Goal: Task Accomplishment & Management: Manage account settings

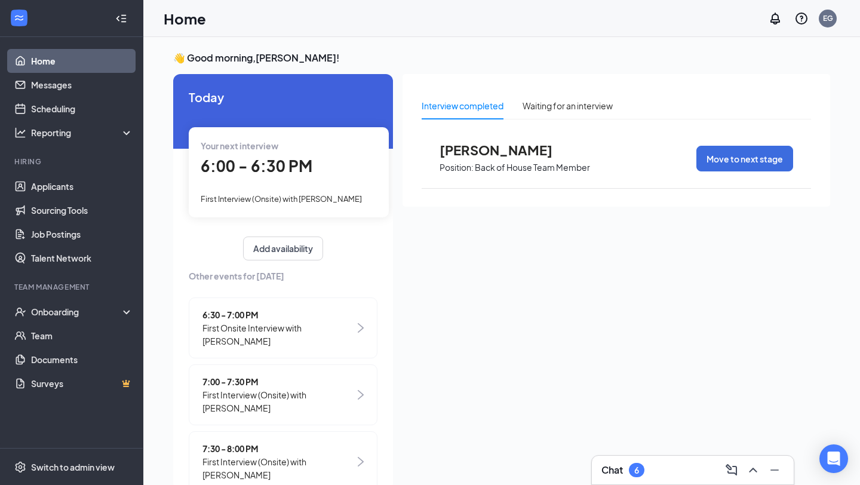
scroll to position [6, 0]
click at [257, 201] on span "First Interview (Onsite) with [PERSON_NAME]" at bounding box center [281, 199] width 161 height 10
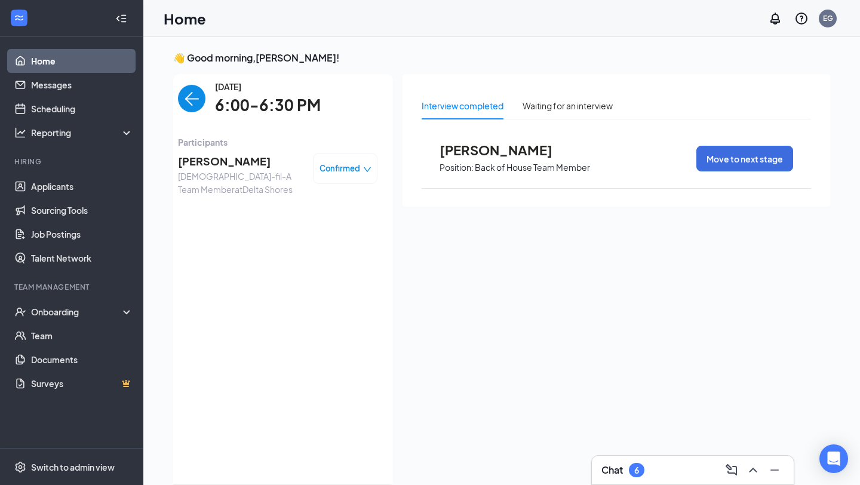
scroll to position [0, 0]
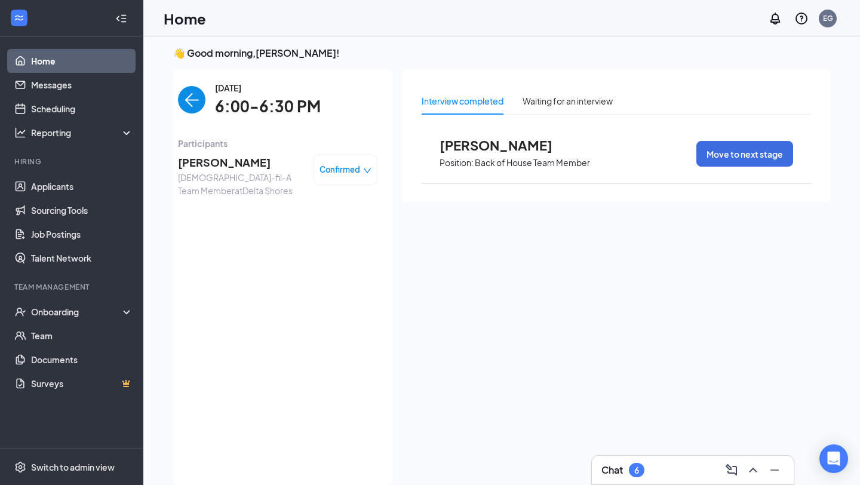
click at [192, 121] on div "[DATE] 6:00-6:30 PM Participants [PERSON_NAME] [DEMOGRAPHIC_DATA]-fil-A Team Me…" at bounding box center [278, 277] width 200 height 392
click at [189, 103] on img "back-button" at bounding box center [191, 99] width 27 height 27
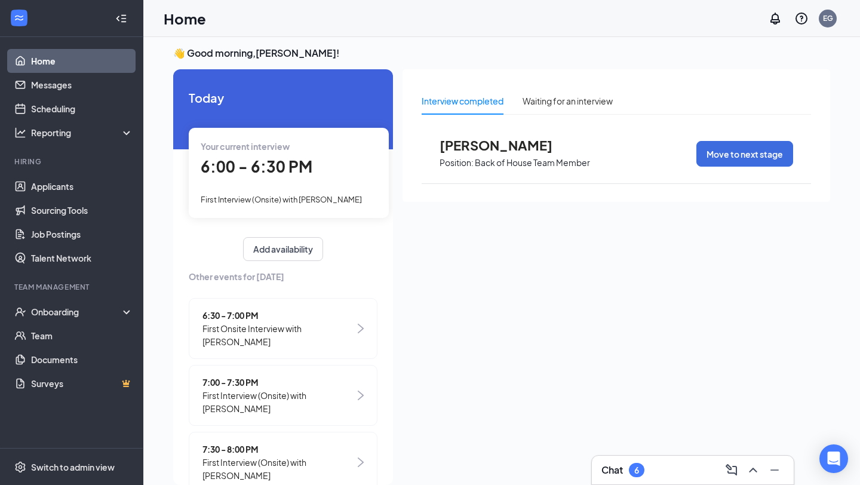
click at [306, 336] on div "6:30 - 7:00 PM First Onsite Interview with [PERSON_NAME]" at bounding box center [283, 328] width 189 height 61
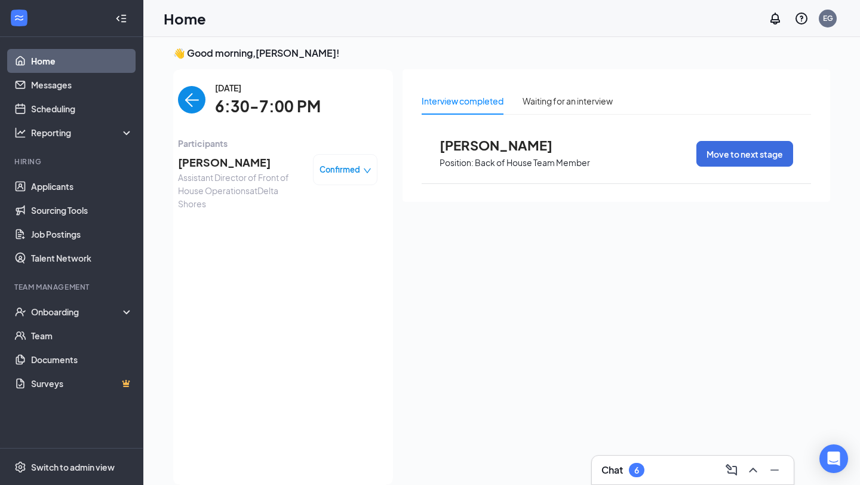
click at [218, 176] on span "Assistant Director of Front of House Operations at [GEOGRAPHIC_DATA]" at bounding box center [240, 190] width 125 height 39
click at [200, 162] on span "[PERSON_NAME]" at bounding box center [240, 162] width 125 height 17
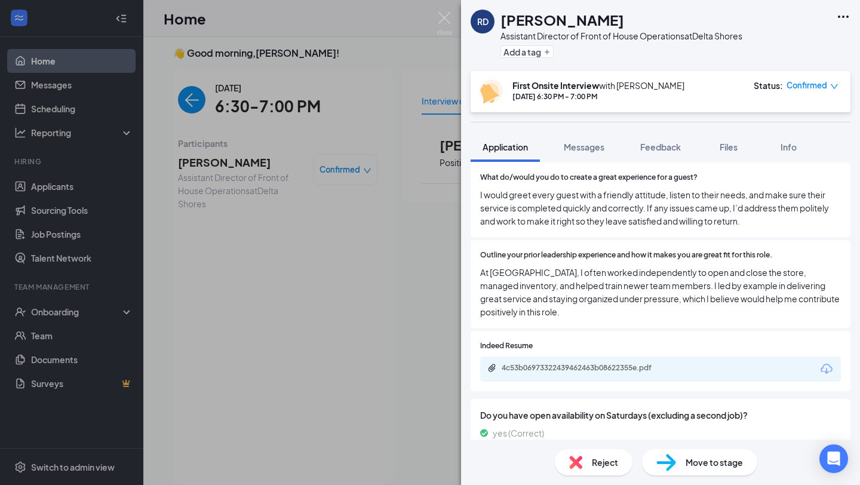
scroll to position [556, 0]
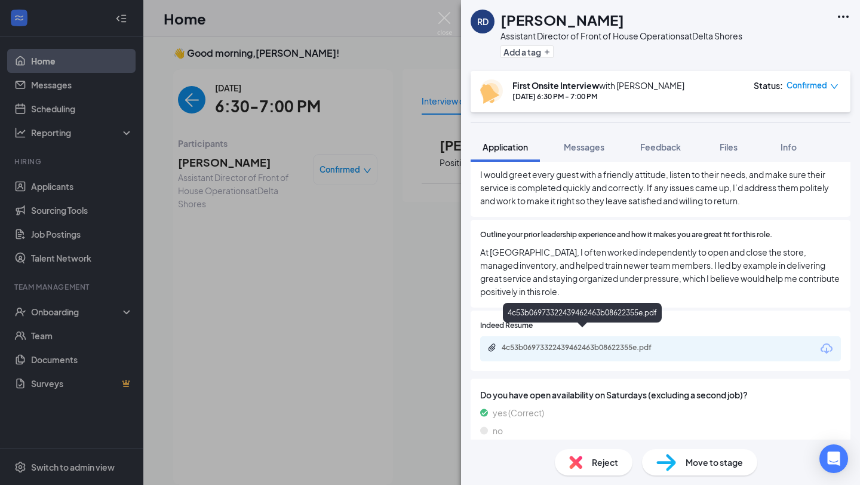
click at [565, 343] on div "4c53b06973322439462463b08622355e.pdf" at bounding box center [585, 348] width 167 height 10
click at [441, 23] on img at bounding box center [444, 23] width 15 height 23
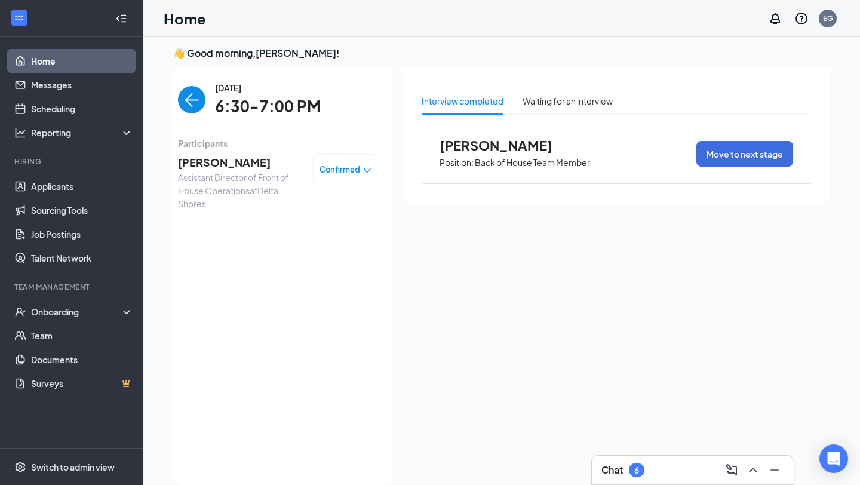
click at [192, 97] on img "back-button" at bounding box center [191, 99] width 27 height 27
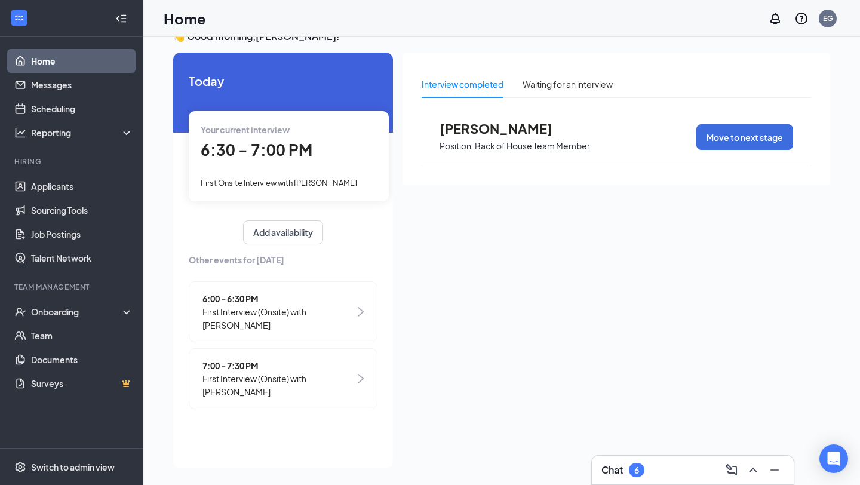
scroll to position [25, 0]
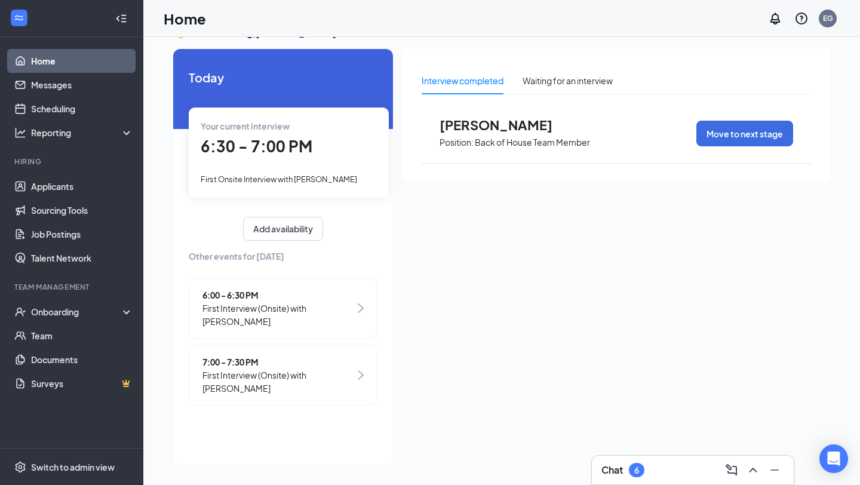
click at [280, 371] on span "First Interview (Onsite) with [PERSON_NAME]" at bounding box center [279, 382] width 152 height 26
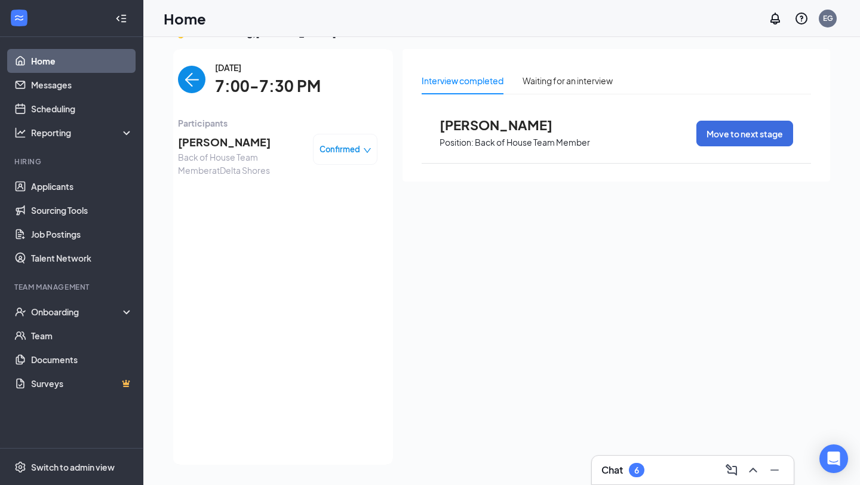
click at [187, 82] on img "back-button" at bounding box center [191, 79] width 27 height 27
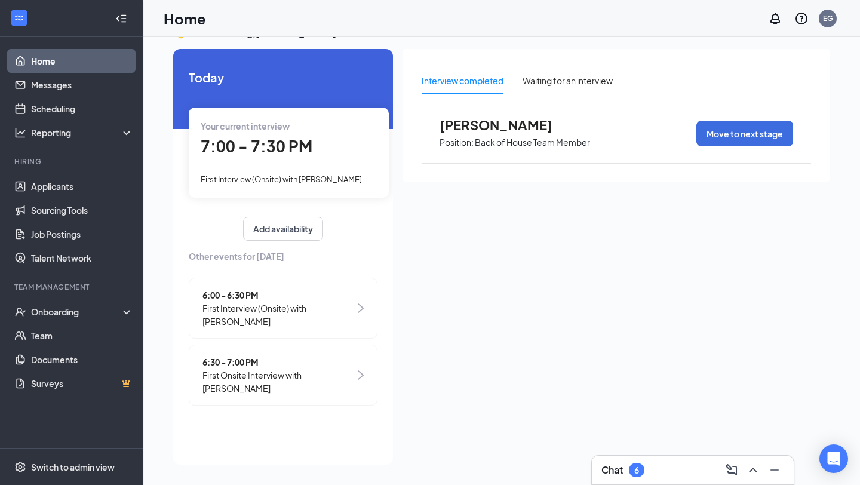
click at [240, 145] on span "7:00 - 7:30 PM" at bounding box center [257, 146] width 112 height 20
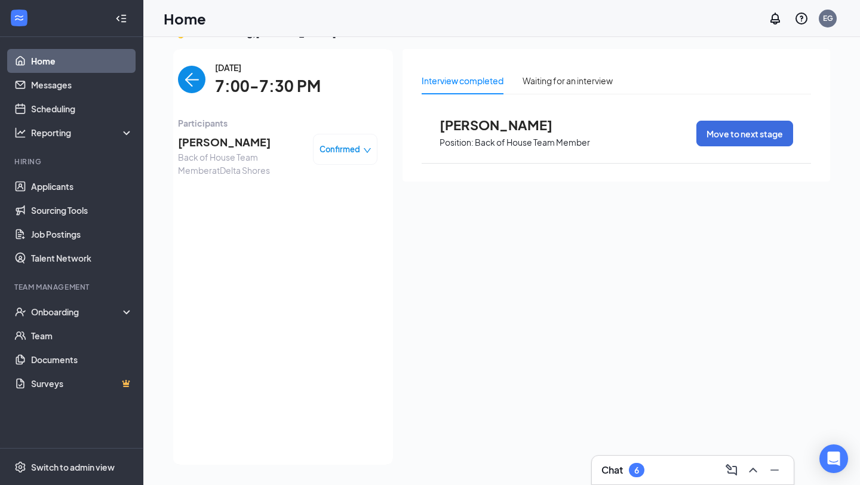
click at [189, 79] on img "back-button" at bounding box center [191, 79] width 27 height 27
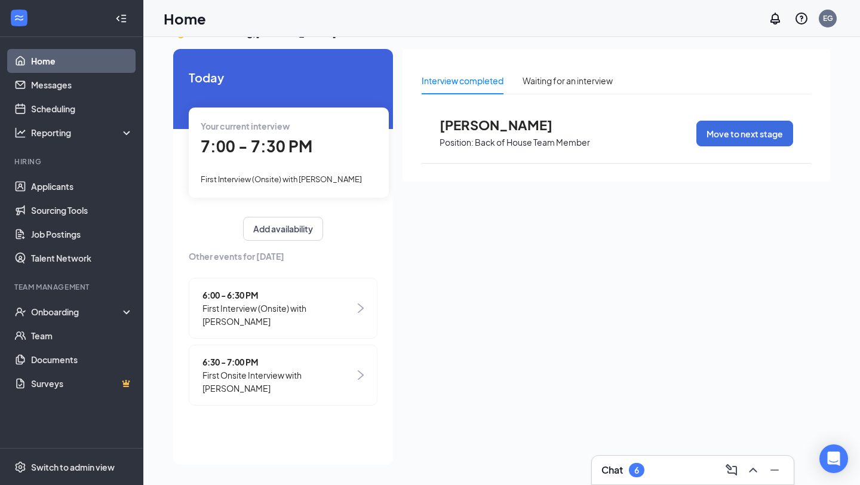
scroll to position [0, 0]
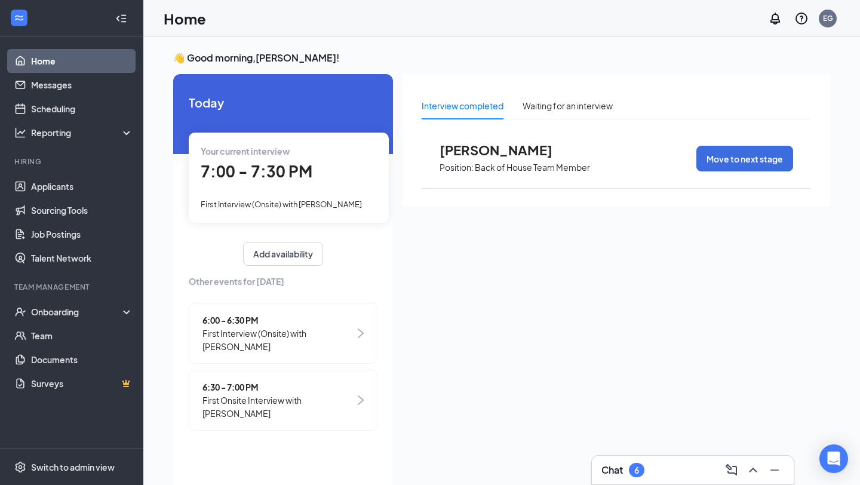
click at [60, 66] on link "Home" at bounding box center [82, 61] width 102 height 24
click at [58, 56] on link "Home" at bounding box center [82, 61] width 102 height 24
click at [57, 98] on link "Scheduling" at bounding box center [82, 109] width 102 height 24
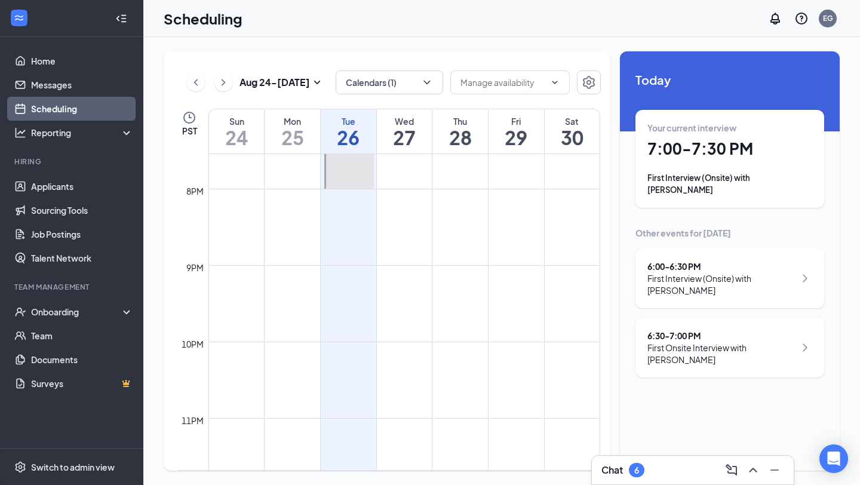
scroll to position [1519, 0]
click at [699, 472] on div "Chat 6" at bounding box center [693, 470] width 183 height 19
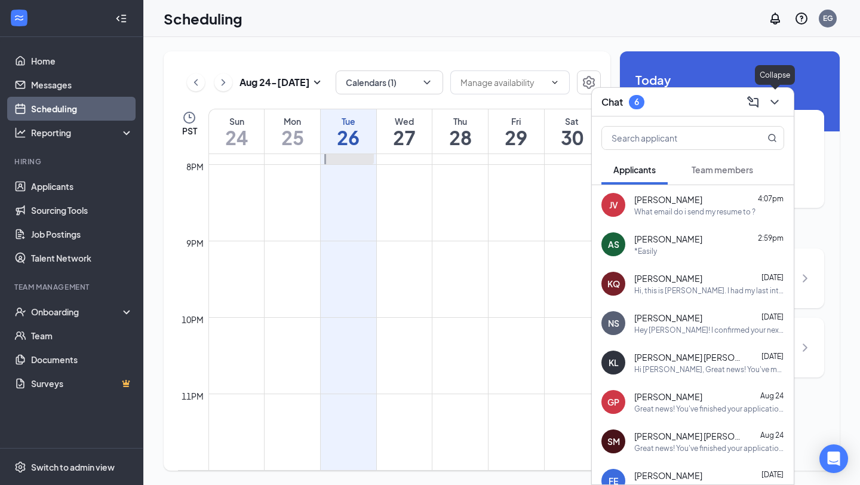
click at [773, 102] on icon "ChevronDown" at bounding box center [775, 102] width 8 height 5
